Goal: Information Seeking & Learning: Learn about a topic

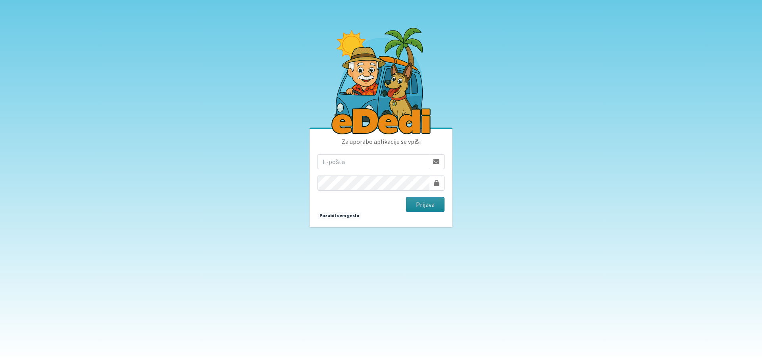
type input "[EMAIL_ADDRESS][DOMAIN_NAME]"
click at [425, 204] on button "Prijava" at bounding box center [425, 204] width 38 height 15
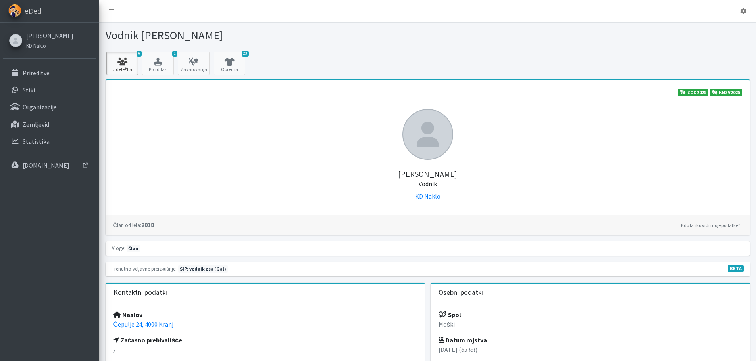
click at [121, 58] on icon at bounding box center [122, 62] width 27 height 8
click at [37, 74] on p "Prireditve" at bounding box center [36, 73] width 27 height 8
click at [27, 72] on p "Prireditve" at bounding box center [36, 73] width 27 height 8
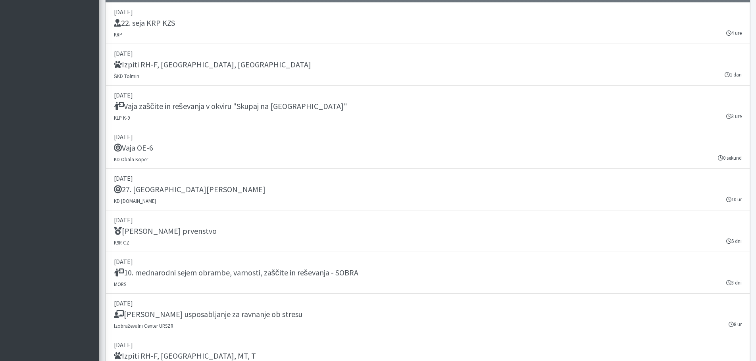
scroll to position [1235, 0]
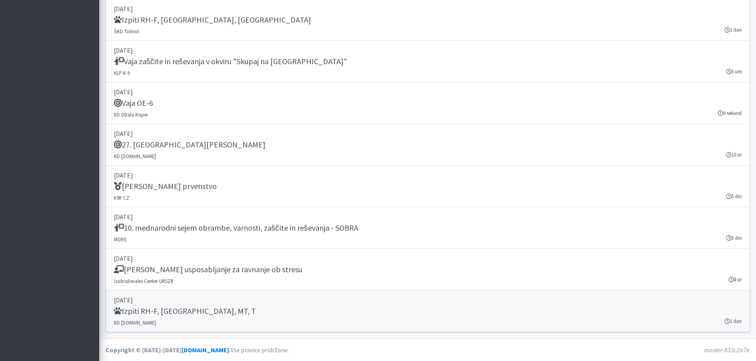
click at [709, 312] on div "Izpiti RH-F, FL, MT, T" at bounding box center [428, 312] width 628 height 11
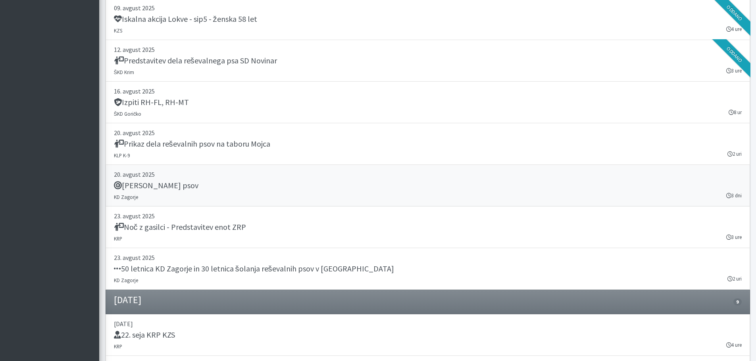
scroll to position [838, 0]
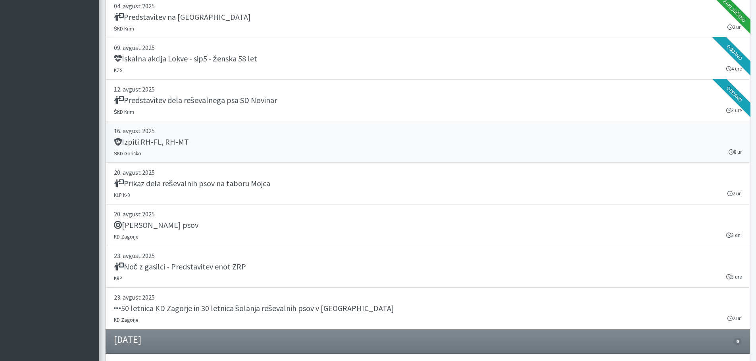
click at [142, 146] on h5 "Izpiti RH-FL, RH-MT" at bounding box center [151, 142] width 75 height 10
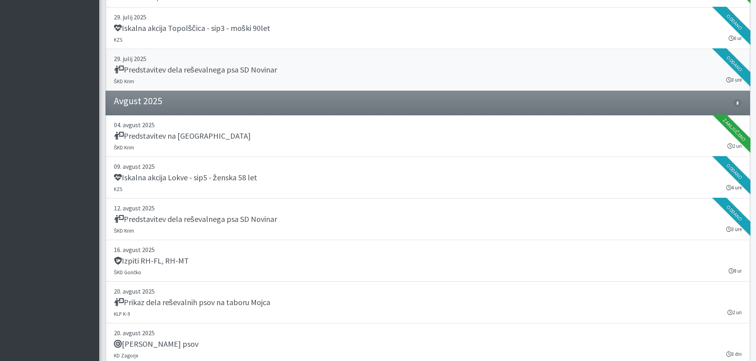
scroll to position [680, 0]
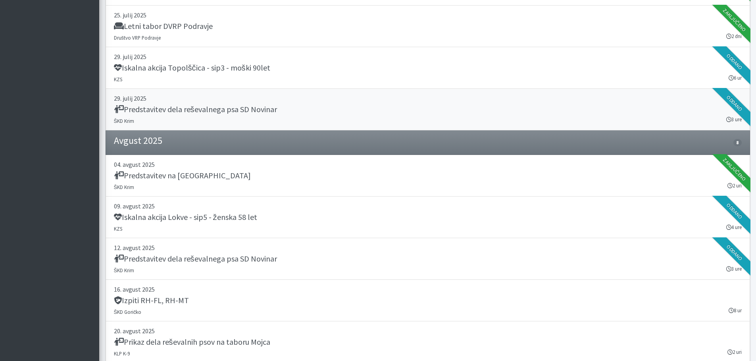
click at [208, 108] on h5 "Predstavitev dela reševalnega psa SD Novinar" at bounding box center [195, 110] width 163 height 10
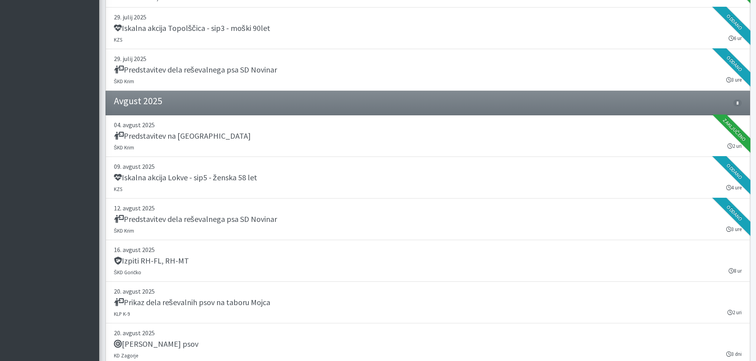
scroll to position [481, 0]
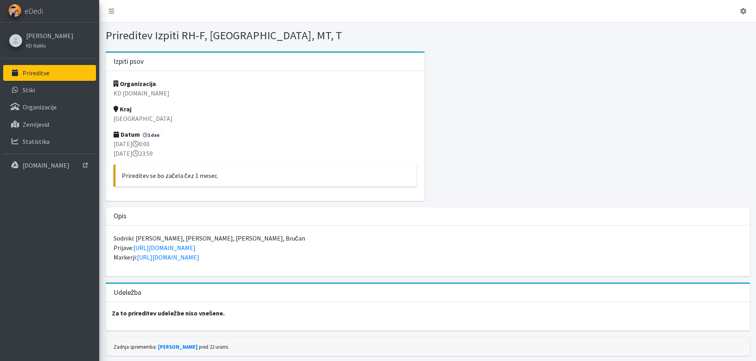
scroll to position [24, 0]
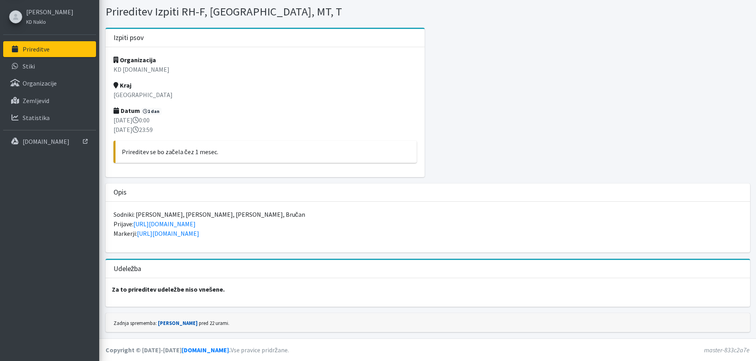
click at [168, 323] on link "[PERSON_NAME]" at bounding box center [178, 323] width 40 height 6
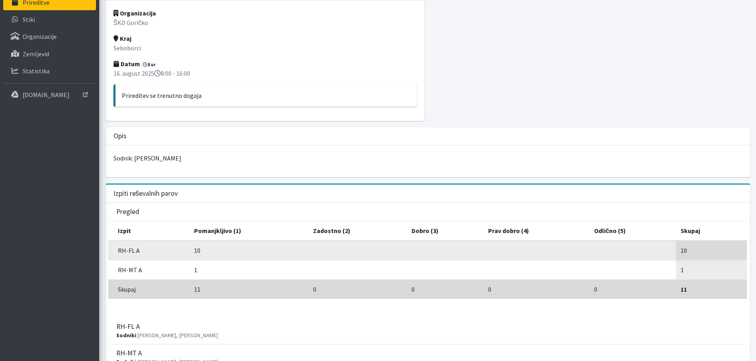
scroll to position [31, 0]
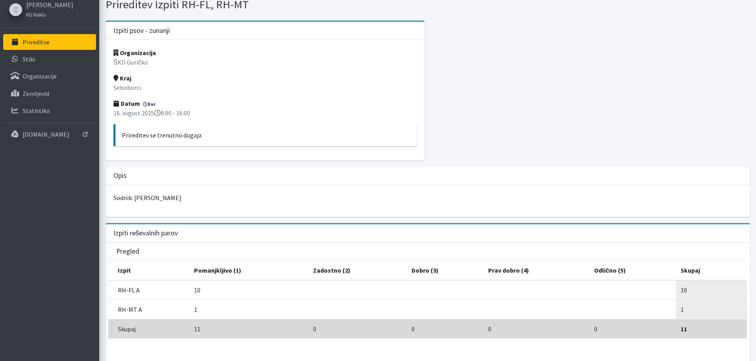
drag, startPoint x: 127, startPoint y: 133, endPoint x: 206, endPoint y: 135, distance: 79.4
click at [206, 135] on p "Prireditev se trenutno dogaja" at bounding box center [266, 136] width 289 height 10
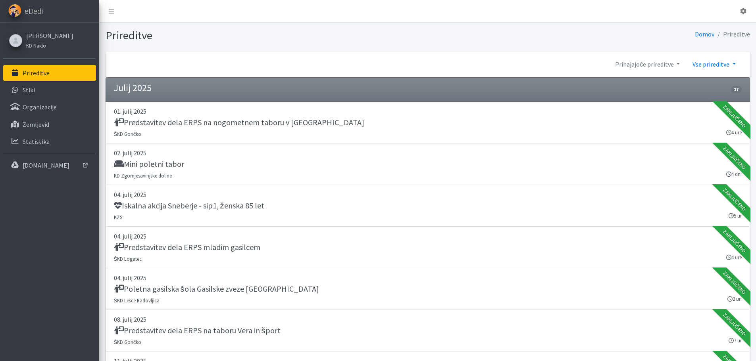
click at [734, 62] on link "Vse prireditve" at bounding box center [714, 64] width 56 height 16
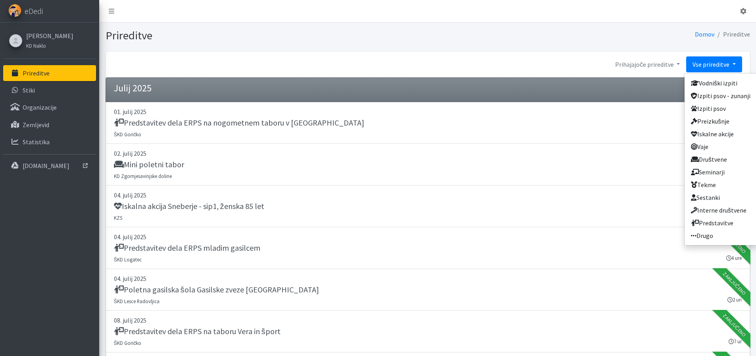
click at [734, 62] on link "Vse prireditve" at bounding box center [714, 64] width 56 height 16
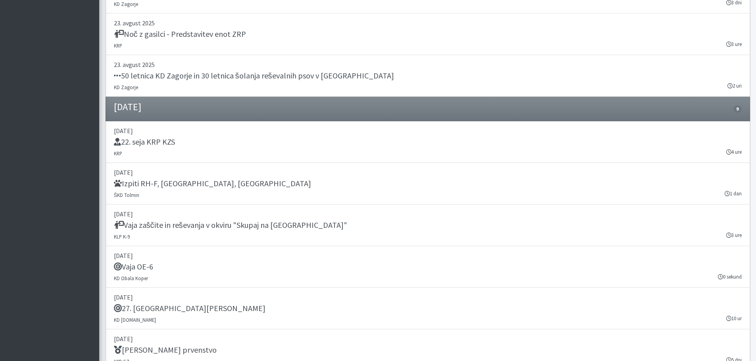
scroll to position [1235, 0]
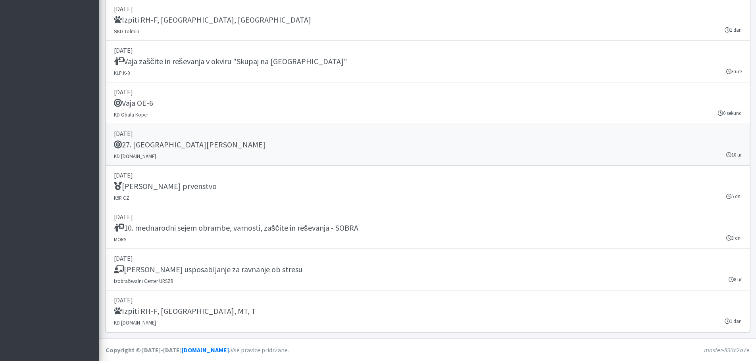
click at [148, 142] on h5 "27. [GEOGRAPHIC_DATA][PERSON_NAME]" at bounding box center [190, 145] width 152 height 10
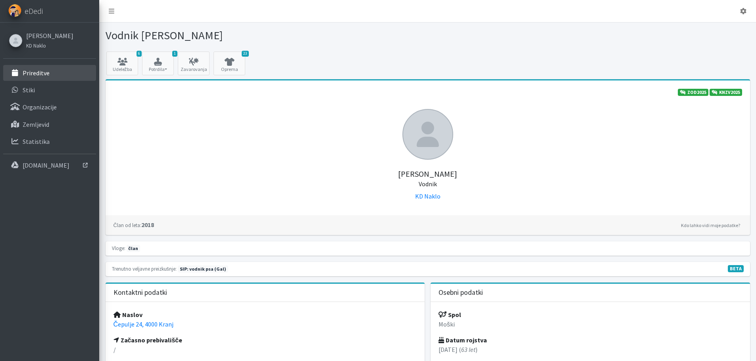
click at [29, 72] on p "Prireditve" at bounding box center [36, 73] width 27 height 8
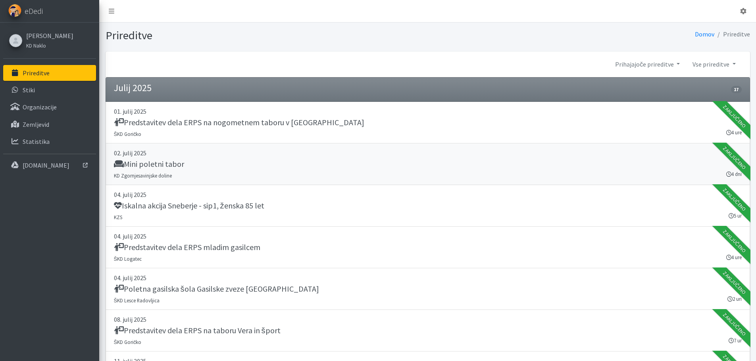
click at [140, 164] on h5 "Mini poletni tabor" at bounding box center [149, 165] width 70 height 10
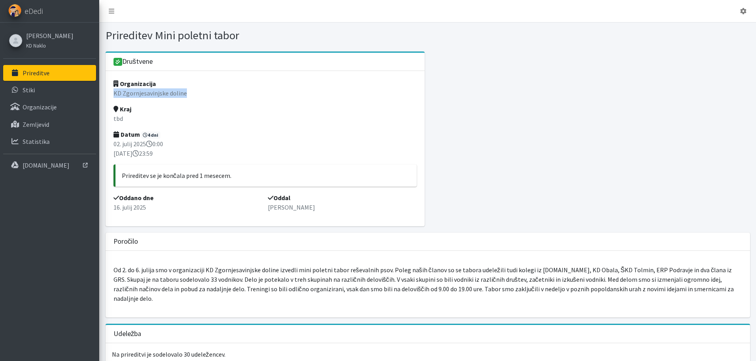
drag, startPoint x: 113, startPoint y: 92, endPoint x: 219, endPoint y: 92, distance: 105.9
click at [219, 92] on p "KD Zgornjesavinjske doline" at bounding box center [265, 93] width 304 height 10
drag, startPoint x: 142, startPoint y: 270, endPoint x: 159, endPoint y: 269, distance: 16.3
click at [159, 269] on p "Od 2. do 6. julija smo v organizaciji KD Zgornjesavinjske doline izvedli mini p…" at bounding box center [427, 284] width 629 height 38
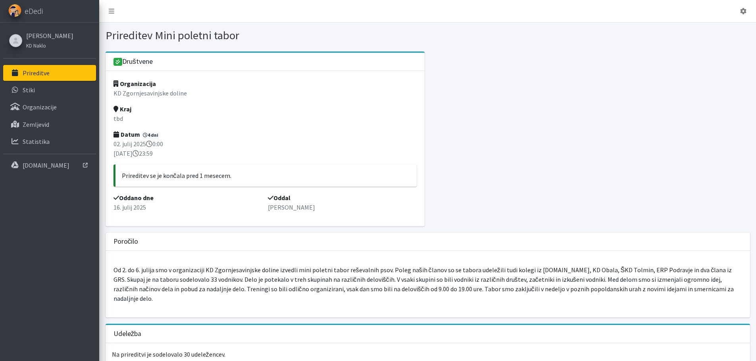
drag, startPoint x: 172, startPoint y: 269, endPoint x: 179, endPoint y: 269, distance: 7.1
click at [174, 269] on p "Od 2. do 6. julija smo v organizaciji KD Zgornjesavinjske doline izvedli mini p…" at bounding box center [427, 284] width 629 height 38
drag, startPoint x: 238, startPoint y: 269, endPoint x: 248, endPoint y: 269, distance: 9.1
click at [248, 269] on p "Od 2. do 6. julija smo v organizaciji KD Zgornjesavinjske doline izvedli mini p…" at bounding box center [427, 284] width 629 height 38
drag, startPoint x: 333, startPoint y: 273, endPoint x: 311, endPoint y: 247, distance: 34.3
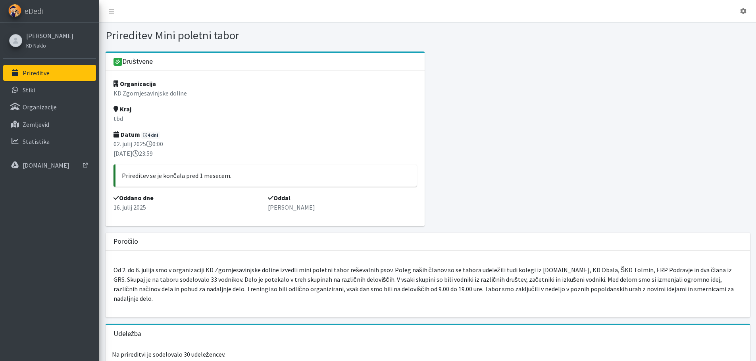
click at [333, 273] on p "Od 2. do 6. julija smo v organizaciji KD Zgornjesavinjske doline izvedli mini p…" at bounding box center [427, 284] width 629 height 38
